Goal: Information Seeking & Learning: Learn about a topic

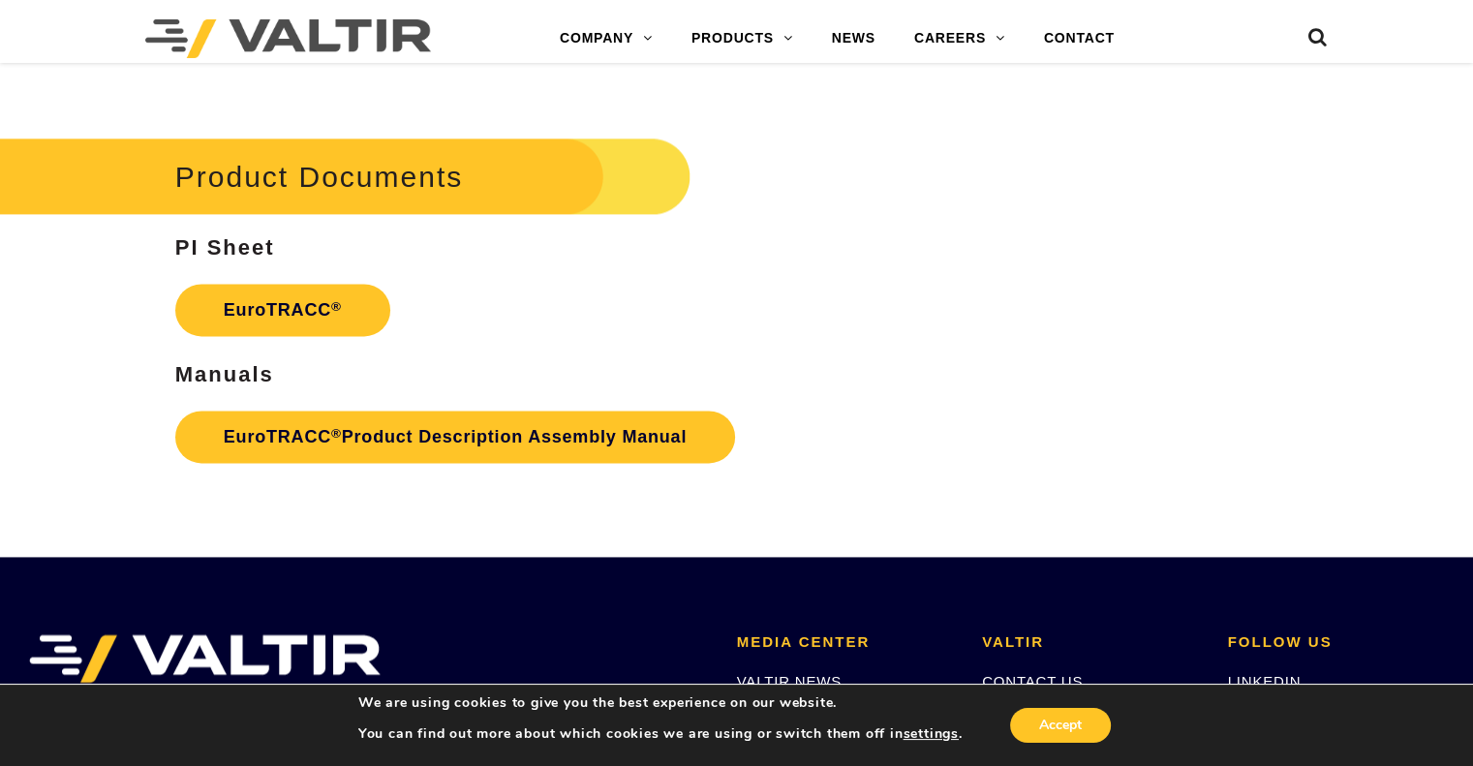
scroll to position [2712, 0]
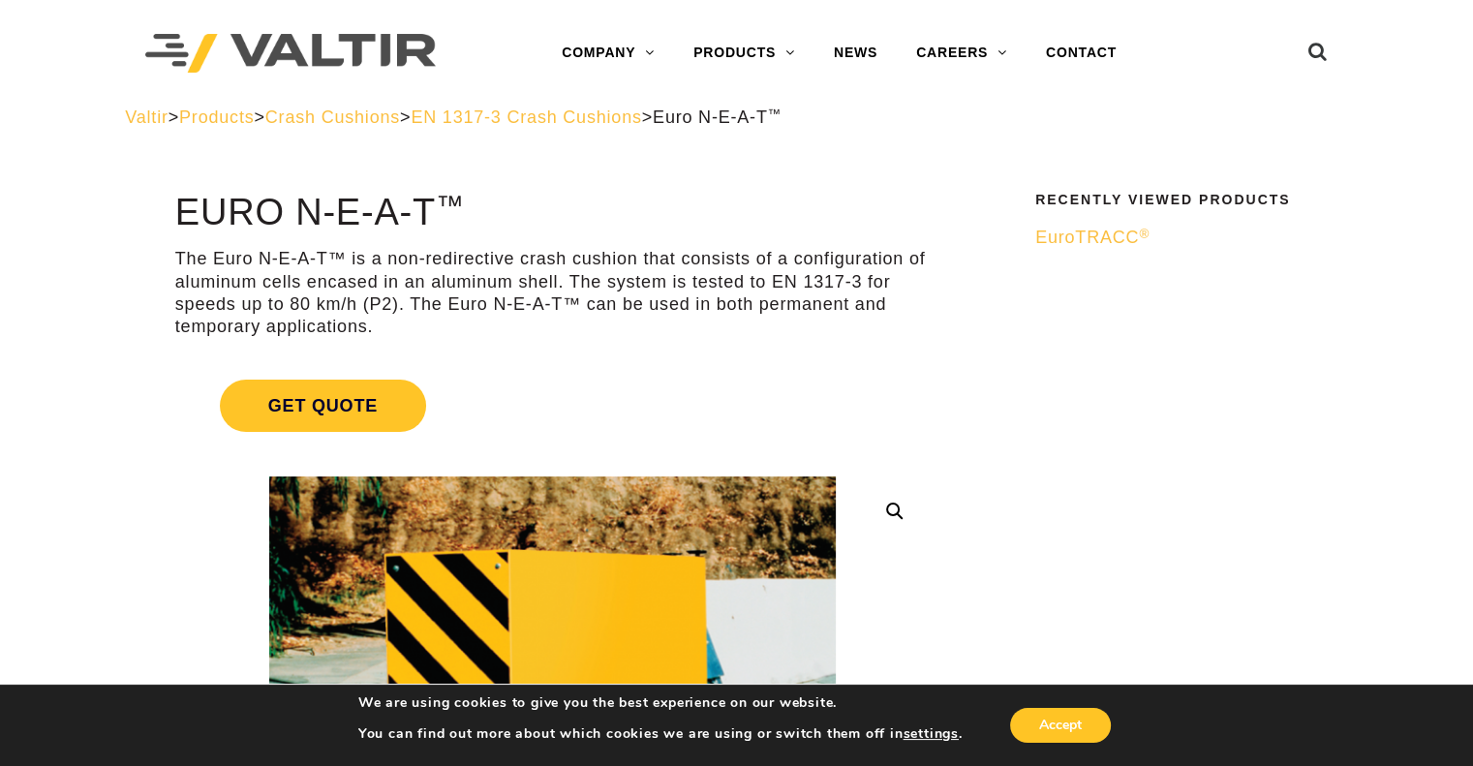
click at [300, 256] on p "The Euro N-E-A-T™ is a non-redirective crash cushion that consists of a configu…" at bounding box center [552, 293] width 754 height 91
click at [221, 301] on p "The Euro N-E-A-T™ is a non-redirective crash cushion that consists of a configu…" at bounding box center [552, 293] width 754 height 91
drag, startPoint x: 246, startPoint y: 296, endPoint x: 365, endPoint y: 303, distance: 119.3
click at [365, 303] on p "The Euro N-E-A-T™ is a non-redirective crash cushion that consists of a configu…" at bounding box center [552, 293] width 754 height 91
click at [382, 294] on p "The Euro N-E-A-T™ is a non-redirective crash cushion that consists of a configu…" at bounding box center [552, 293] width 754 height 91
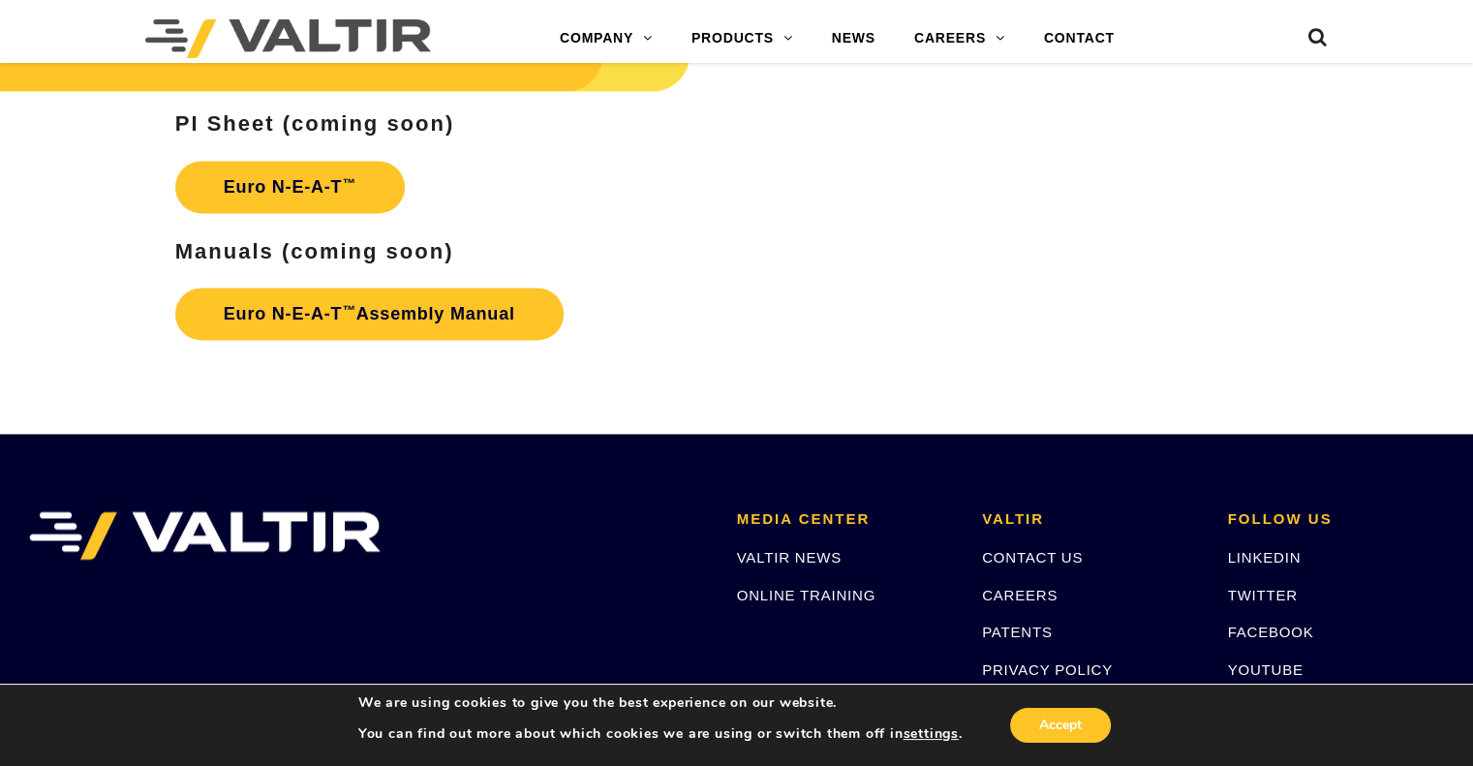
scroll to position [2518, 0]
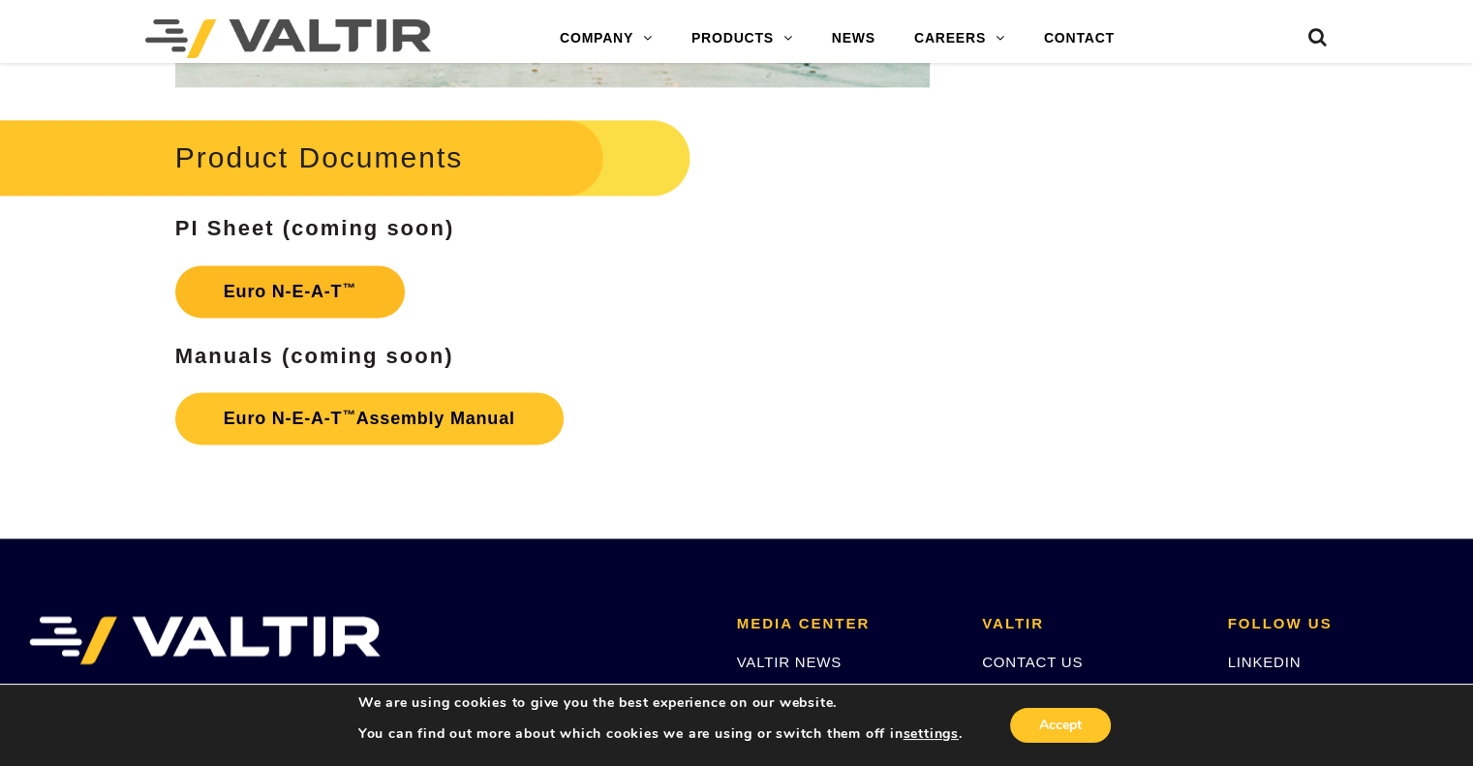
click at [322, 295] on link "Euro N-E-A-T ™" at bounding box center [290, 291] width 230 height 52
